Goal: Ask a question

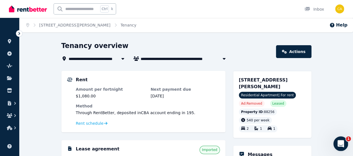
click at [343, 145] on div "Open Intercom Messenger" at bounding box center [339, 143] width 18 height 18
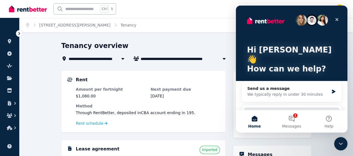
click at [274, 107] on button "Search for help" at bounding box center [291, 112] width 95 height 11
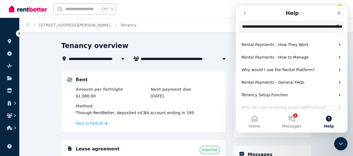
scroll to position [0, 38]
click at [289, 28] on input "**********" at bounding box center [291, 27] width 104 height 12
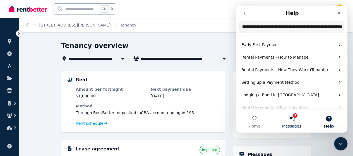
type input "**********"
click at [292, 121] on button "1 Messages" at bounding box center [291, 121] width 37 height 22
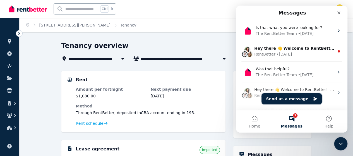
click at [278, 99] on button "Send us a message" at bounding box center [291, 98] width 60 height 11
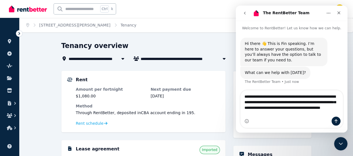
type textarea "**********"
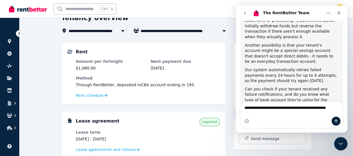
scroll to position [171, 0]
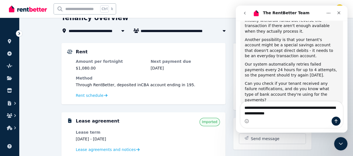
type textarea "**********"
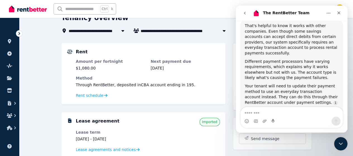
scroll to position [1, 0]
click at [93, 92] on div "Rent schedule" at bounding box center [148, 95] width 144 height 7
click at [89, 95] on span "Rent schedule" at bounding box center [90, 96] width 28 height 6
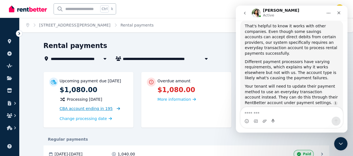
click at [69, 108] on span "CBA account ending in 195" at bounding box center [86, 108] width 53 height 4
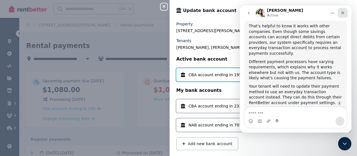
click at [342, 13] on icon "Close" at bounding box center [342, 13] width 4 height 4
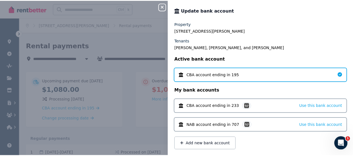
scroll to position [1, 0]
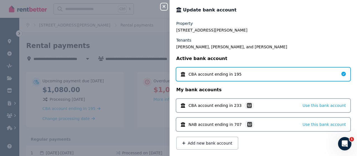
click at [183, 74] on icon at bounding box center [183, 74] width 4 height 4
click at [164, 8] on icon "button" at bounding box center [164, 6] width 3 height 3
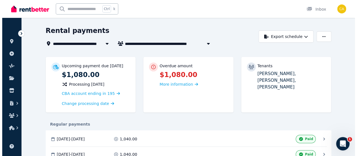
scroll to position [28, 0]
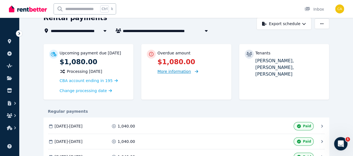
click at [179, 72] on span "More information" at bounding box center [173, 71] width 33 height 4
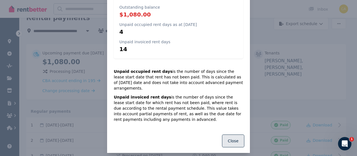
click at [225, 136] on button "Close" at bounding box center [233, 140] width 22 height 13
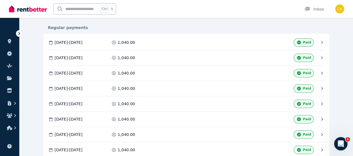
scroll to position [0, 0]
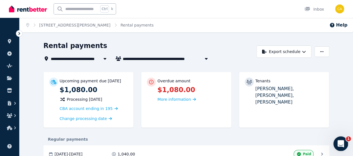
click at [343, 142] on icon "Open Intercom Messenger" at bounding box center [339, 142] width 9 height 9
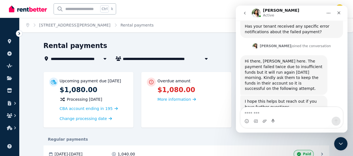
scroll to position [362, 0]
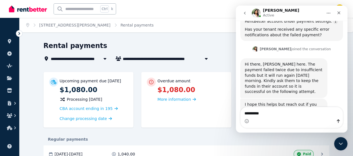
type textarea "**********"
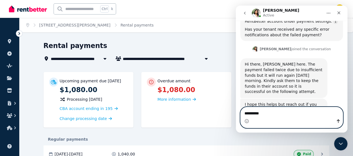
click at [337, 122] on icon "Send a message…" at bounding box center [338, 121] width 4 height 4
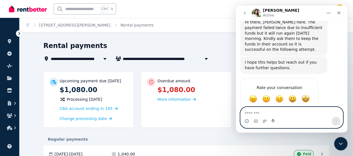
scroll to position [407, 0]
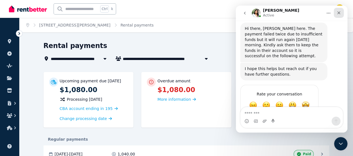
click at [339, 12] on icon "Close" at bounding box center [338, 12] width 3 height 3
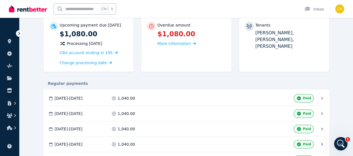
scroll to position [0, 0]
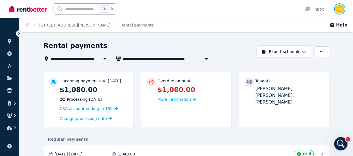
click at [337, 9] on img "button" at bounding box center [339, 8] width 9 height 9
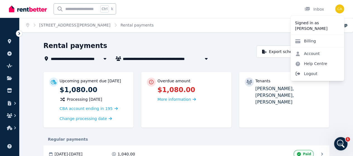
click at [315, 74] on span "Logout" at bounding box center [317, 74] width 54 height 10
